Goal: Ask a question

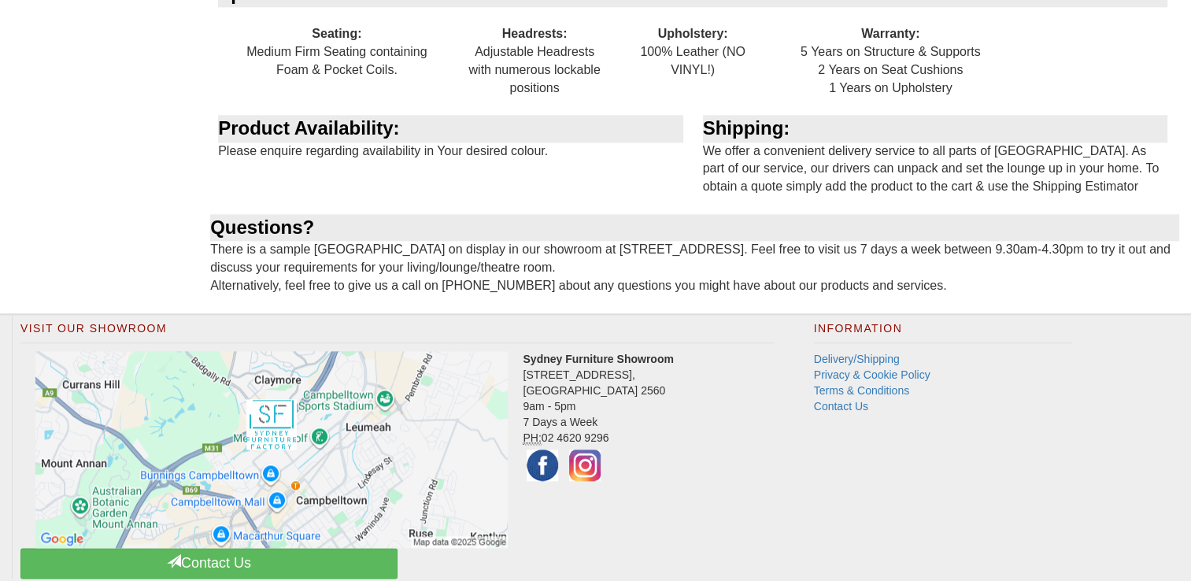
scroll to position [1828, 0]
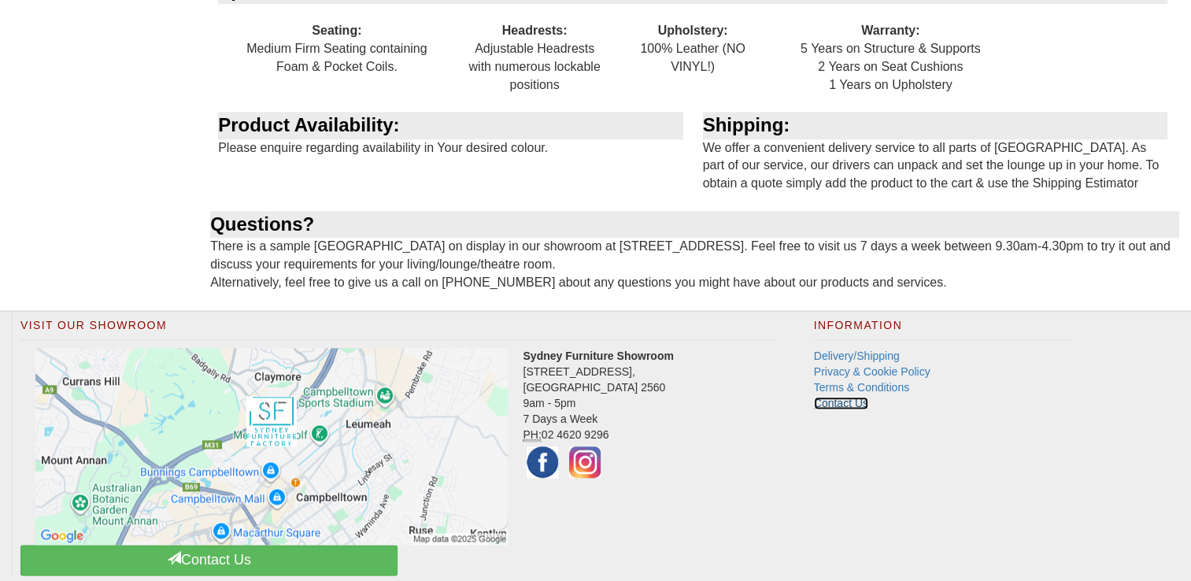
click at [832, 403] on link "Contact Us" at bounding box center [841, 403] width 54 height 13
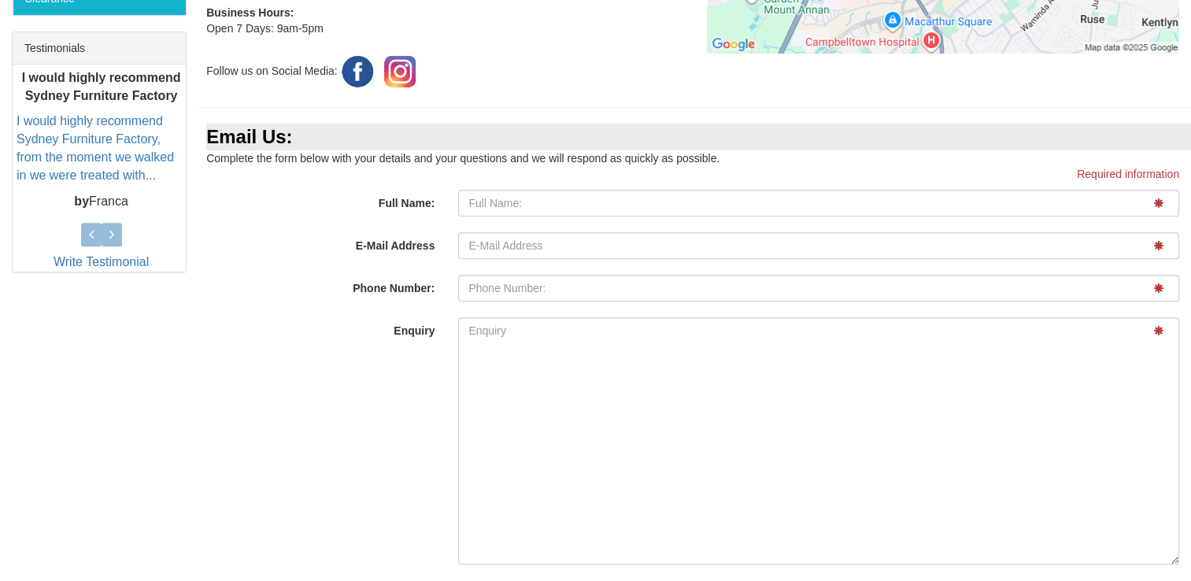
scroll to position [610, 0]
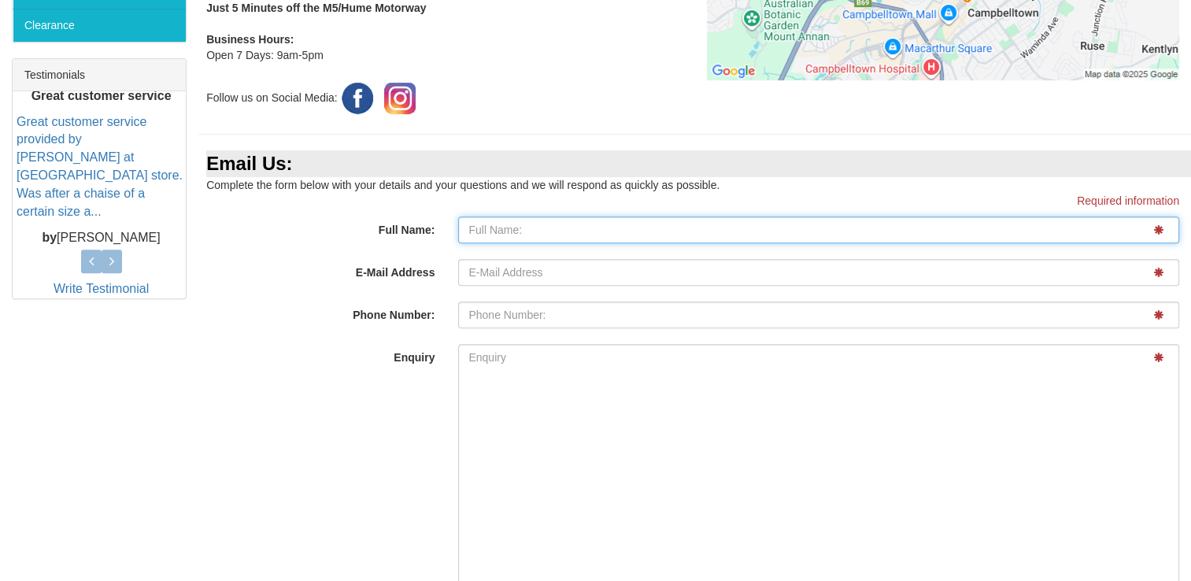
click at [506, 220] on input "Full Name:" at bounding box center [818, 230] width 721 height 27
type input "[PERSON_NAME]"
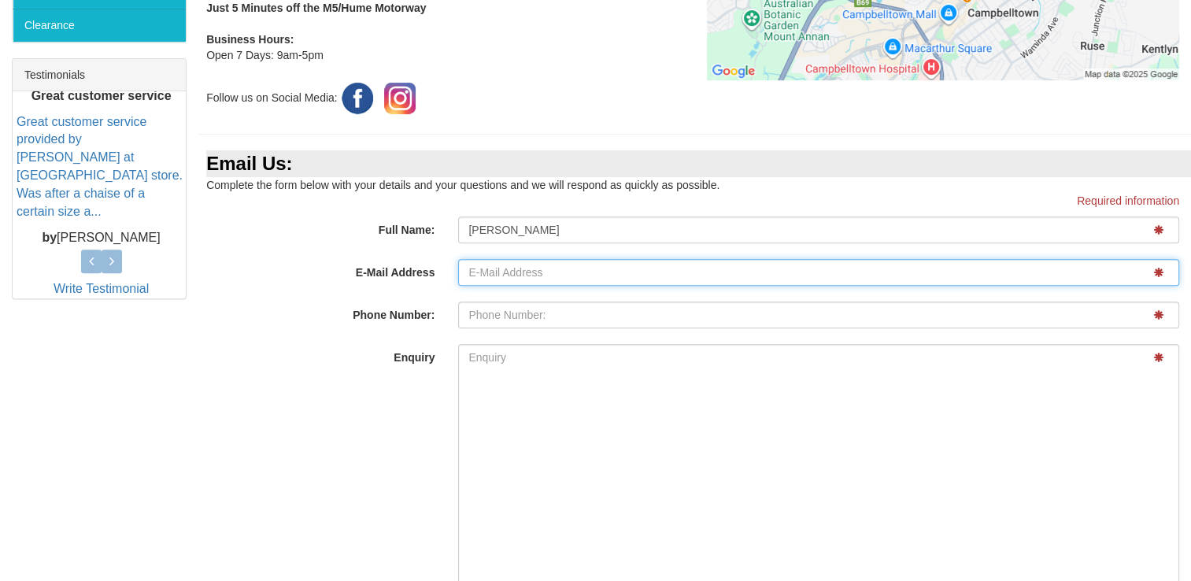
click at [482, 279] on input "E-Mail Address" at bounding box center [818, 272] width 721 height 27
type input "[EMAIL_ADDRESS][DOMAIN_NAME]"
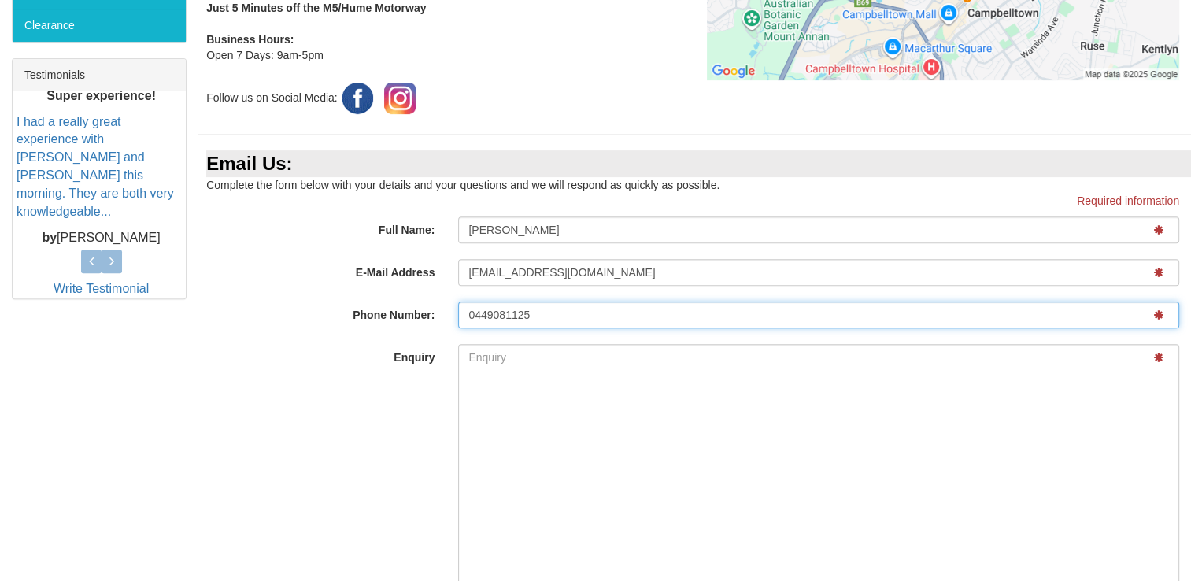
click at [533, 315] on input "0449081125" at bounding box center [818, 315] width 721 height 27
type input "0"
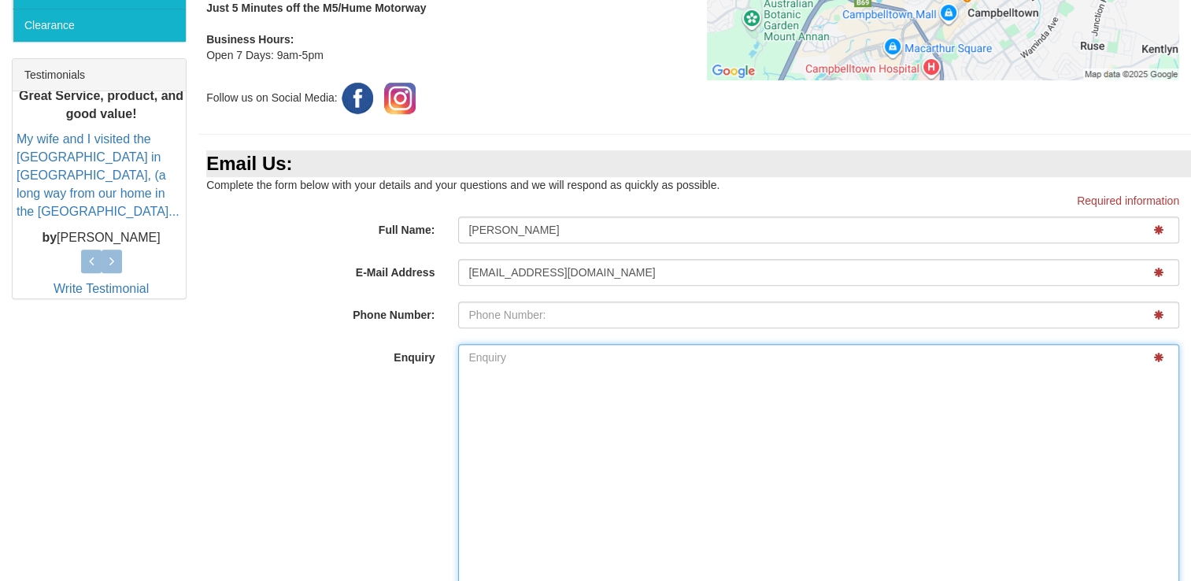
click at [569, 370] on textarea "Enquiry" at bounding box center [818, 467] width 721 height 247
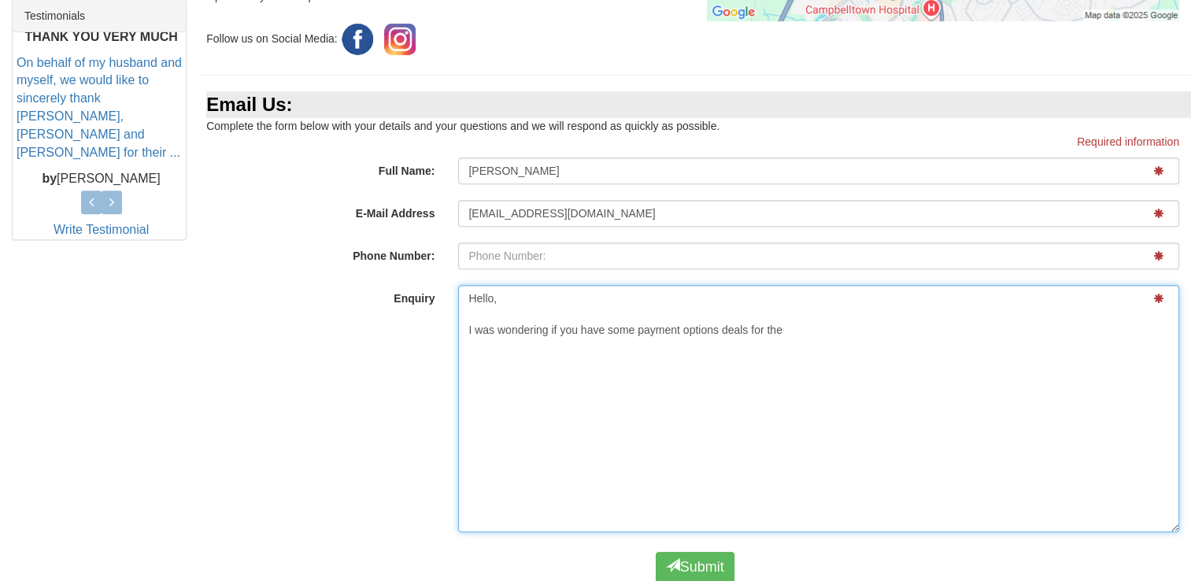
scroll to position [747, 0]
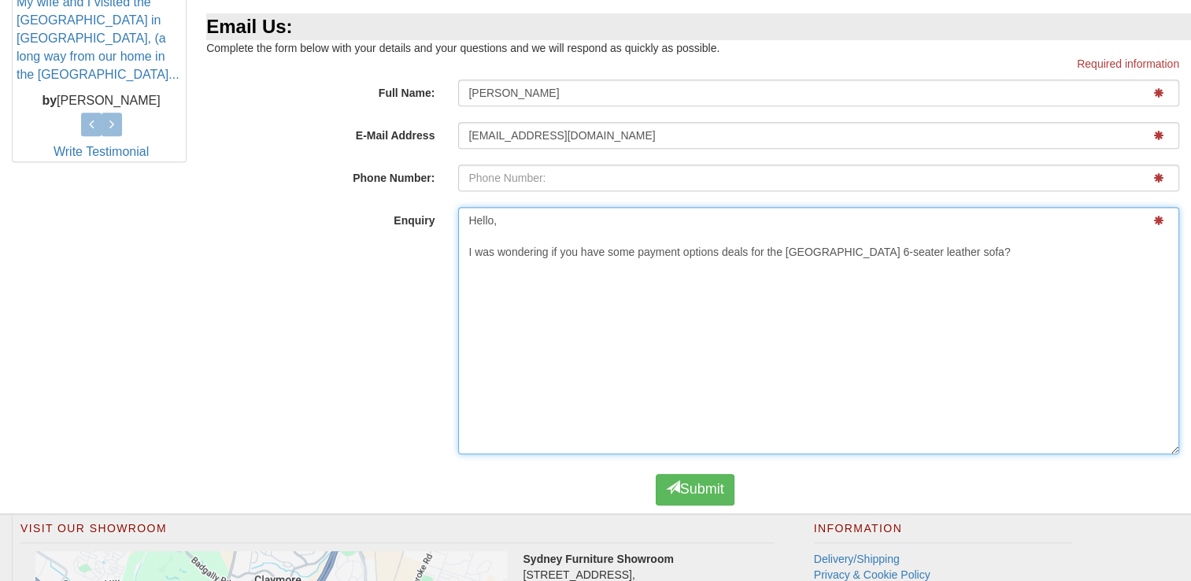
click at [961, 253] on textarea "Hello, I was wondering if you have some payment options deals for the [GEOGRAPH…" at bounding box center [818, 330] width 721 height 247
type textarea "Hello, I was wondering if you have some payment options deals for the [GEOGRAPH…"
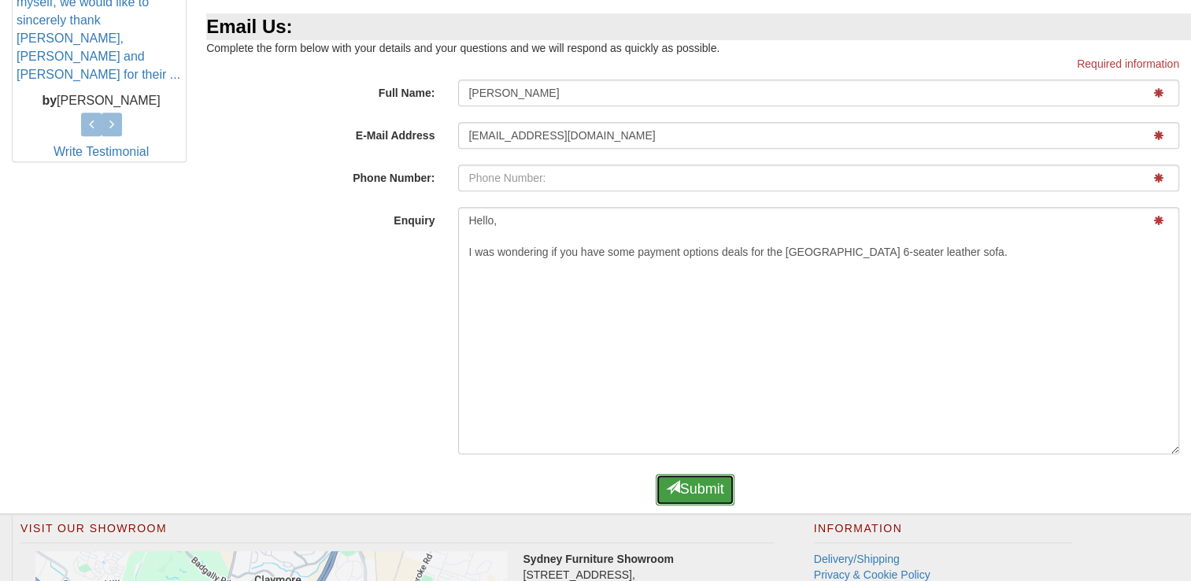
click at [697, 490] on button "Submit" at bounding box center [695, 489] width 79 height 31
click at [684, 491] on button "Submit" at bounding box center [695, 489] width 79 height 31
